Goal: Check status: Check status

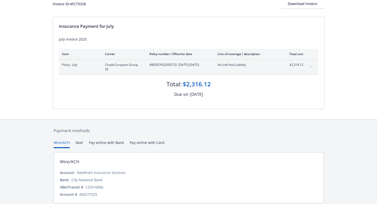
scroll to position [28, 0]
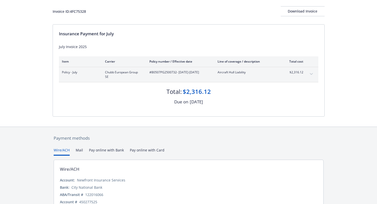
click at [310, 76] on button "expand content" at bounding box center [311, 74] width 8 height 8
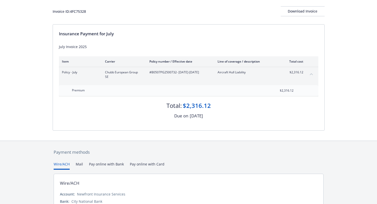
click at [310, 76] on button "collapse content" at bounding box center [311, 74] width 8 height 8
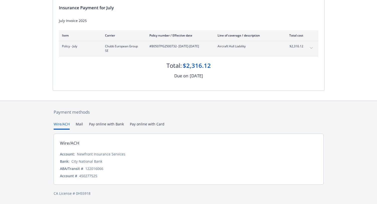
scroll to position [0, 0]
